Goal: Information Seeking & Learning: Learn about a topic

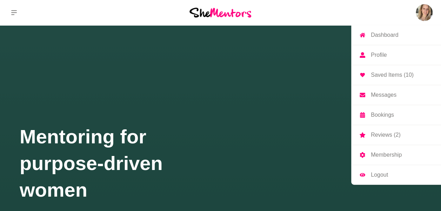
click at [385, 98] on p "Messages" at bounding box center [384, 95] width 26 height 6
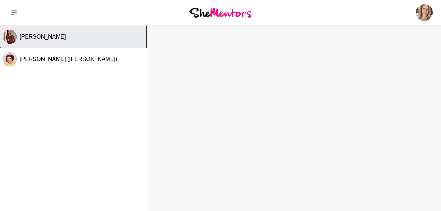
click at [29, 42] on button "[PERSON_NAME]" at bounding box center [73, 37] width 147 height 22
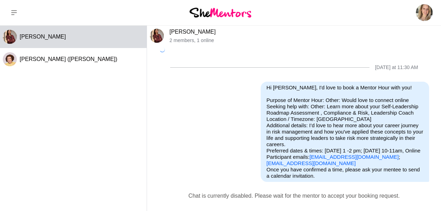
scroll to position [2, 0]
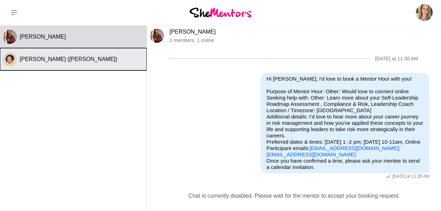
click at [67, 53] on button "[PERSON_NAME] ([PERSON_NAME])" at bounding box center [73, 59] width 147 height 22
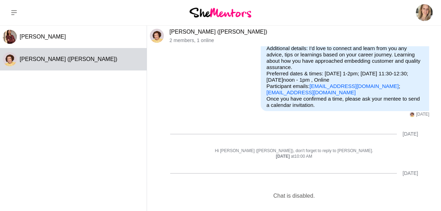
scroll to position [0, 0]
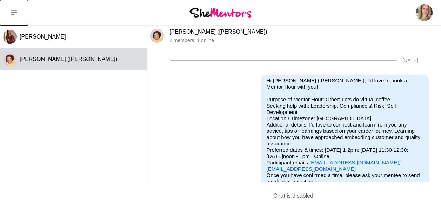
click at [7, 10] on button at bounding box center [14, 12] width 28 height 25
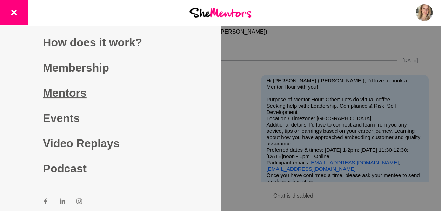
click at [67, 93] on link "Mentors" at bounding box center [110, 92] width 135 height 25
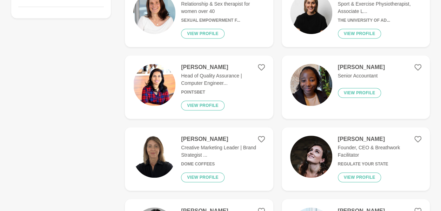
scroll to position [203, 0]
click at [160, 76] on img at bounding box center [154, 85] width 42 height 42
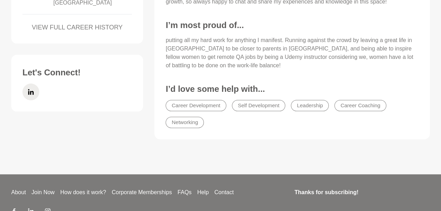
scroll to position [376, 0]
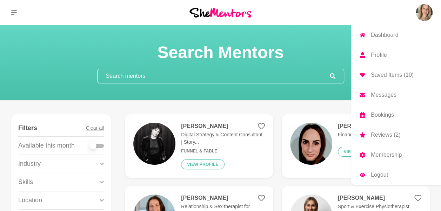
click at [386, 78] on link "Saved Items (10)" at bounding box center [396, 75] width 90 height 20
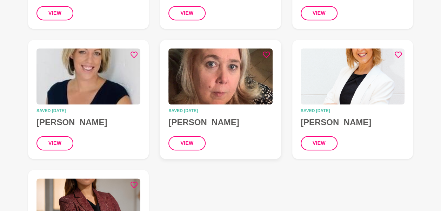
scroll to position [371, 0]
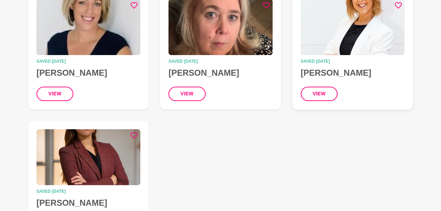
click at [343, 33] on img at bounding box center [353, 27] width 104 height 56
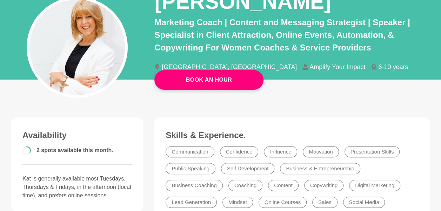
scroll to position [72, 0]
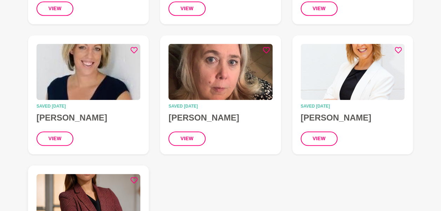
scroll to position [325, 0]
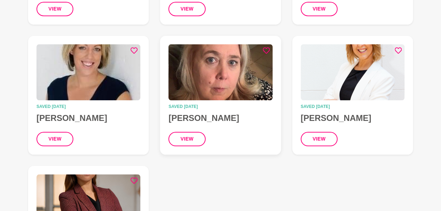
click at [212, 86] on img at bounding box center [221, 72] width 104 height 56
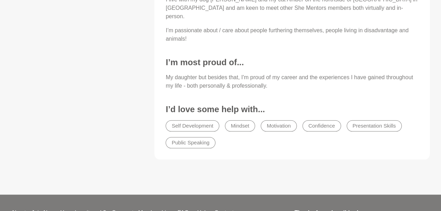
scroll to position [331, 0]
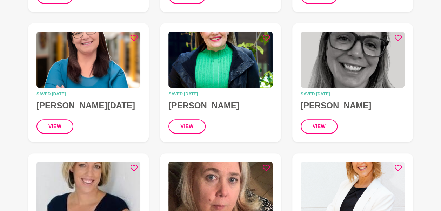
scroll to position [196, 0]
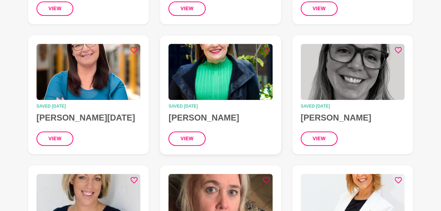
click at [216, 53] on img at bounding box center [221, 72] width 104 height 56
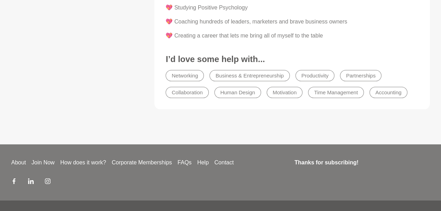
scroll to position [1044, 0]
